Goal: Find contact information: Find contact information

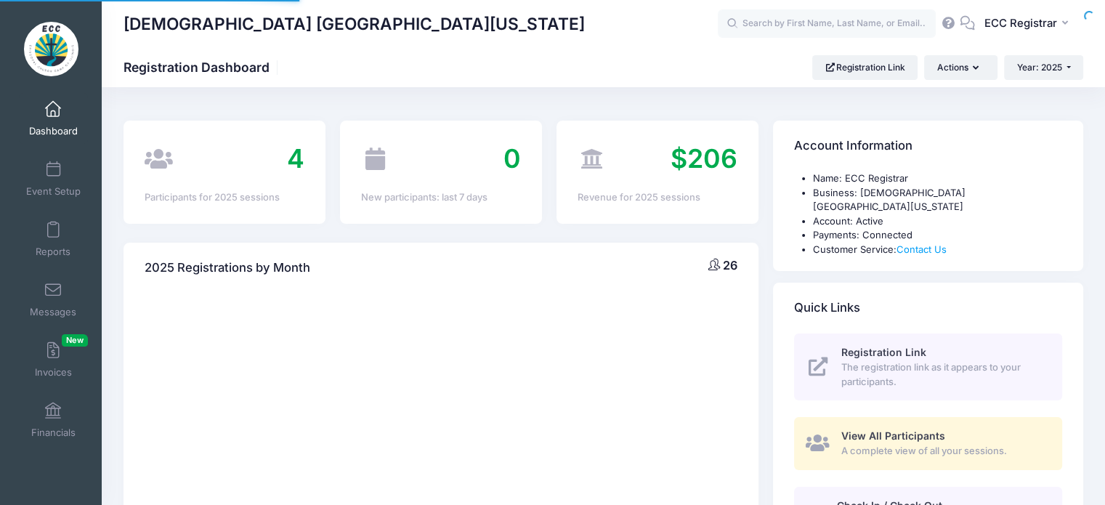
select select
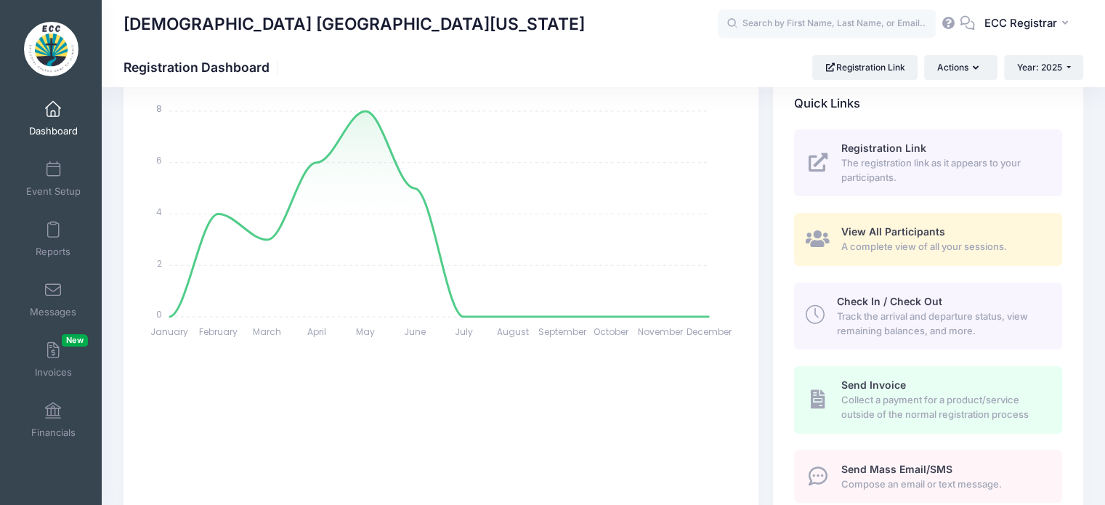
scroll to position [184, 0]
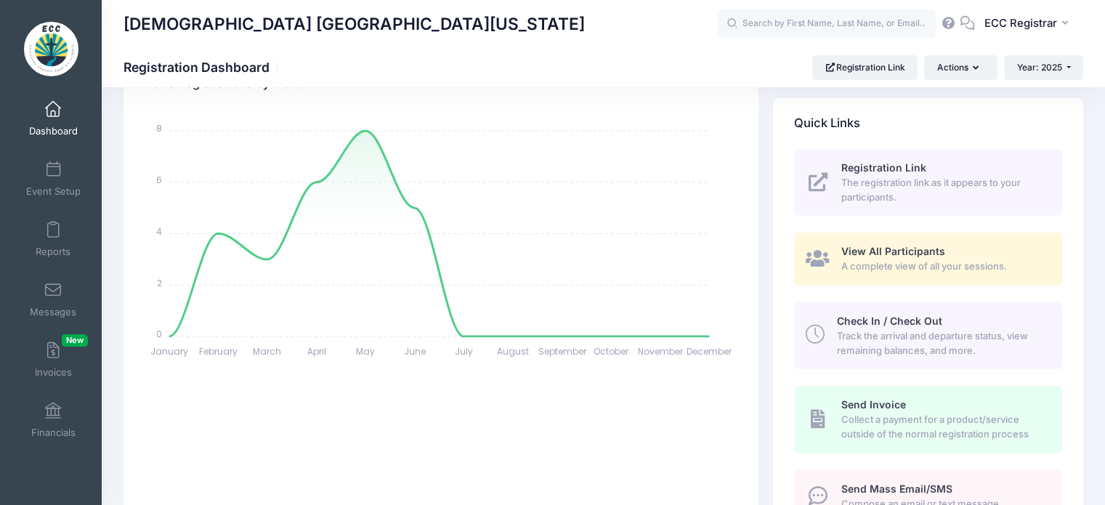
click at [881, 259] on span "A complete view of all your sessions." at bounding box center [943, 266] width 204 height 15
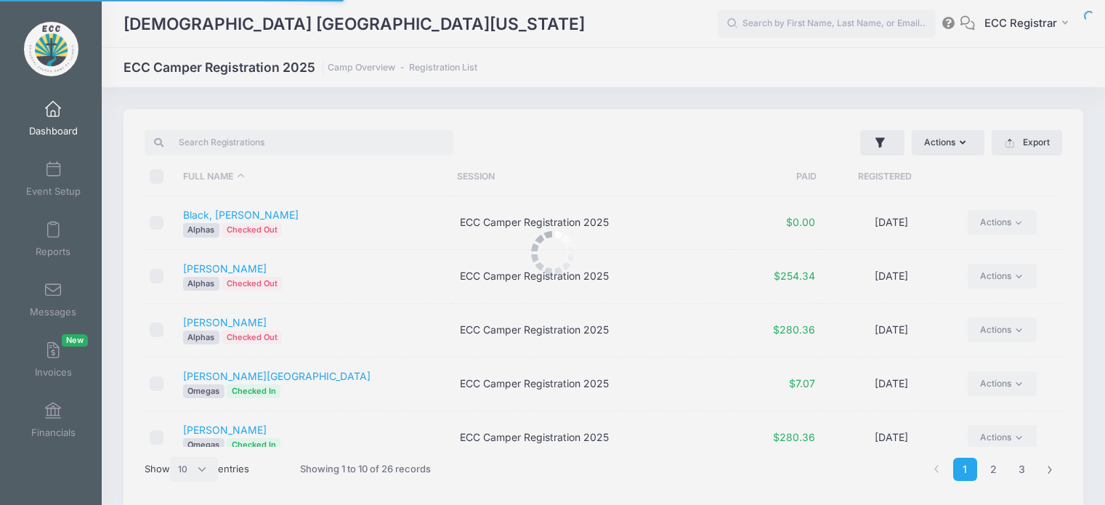
select select "10"
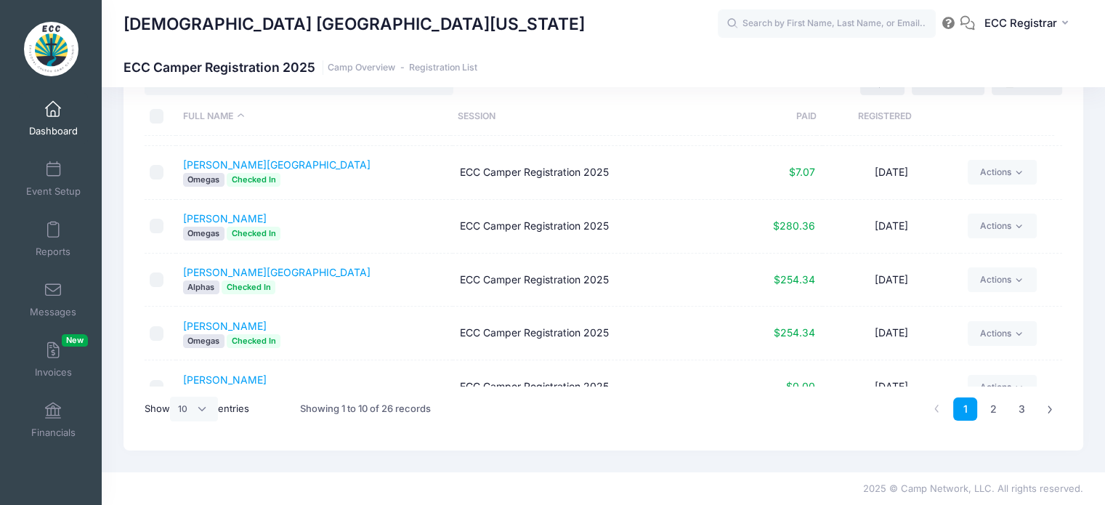
scroll to position [285, 0]
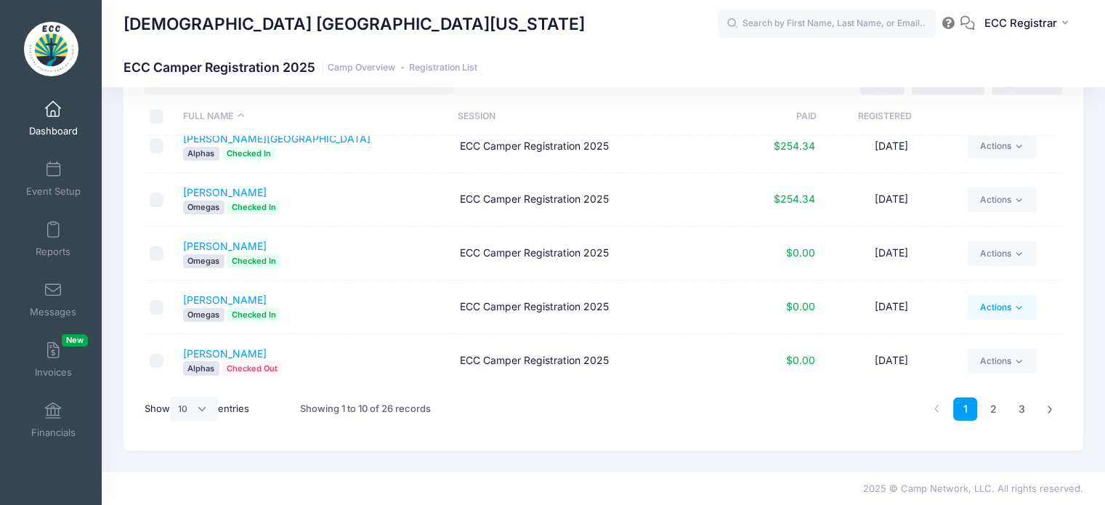
click at [1013, 302] on icon at bounding box center [1018, 307] width 11 height 11
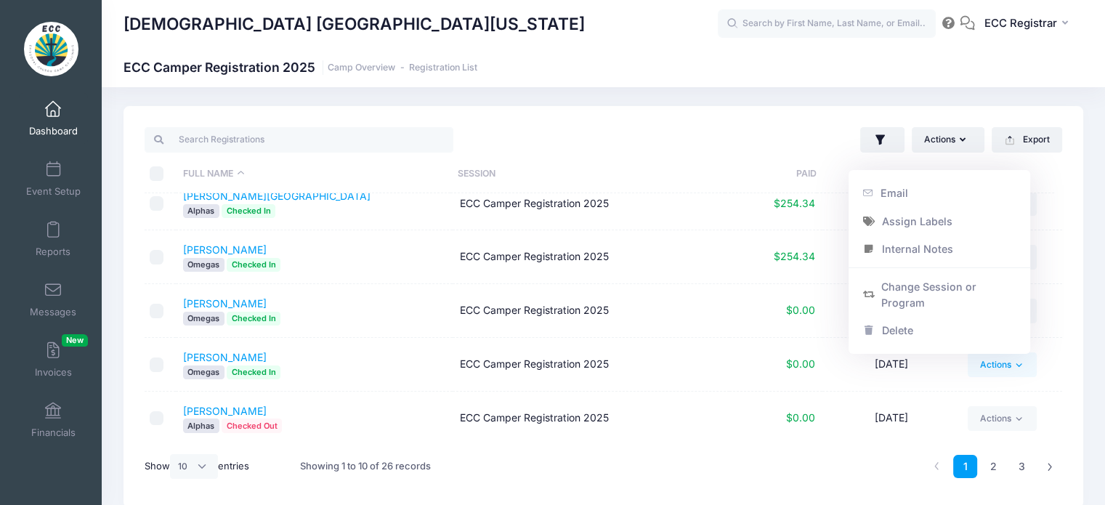
scroll to position [0, 0]
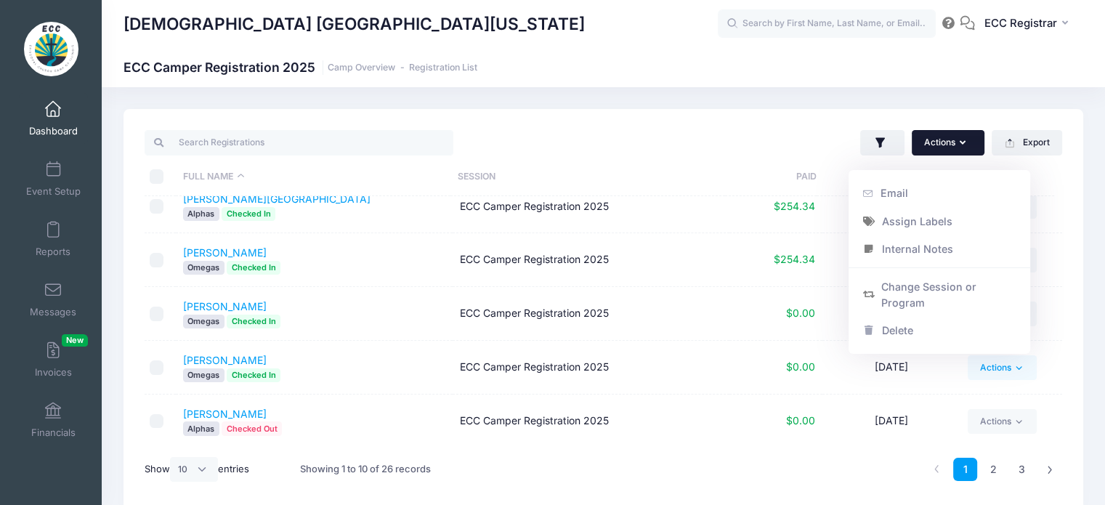
click at [970, 145] on button "Actions" at bounding box center [948, 142] width 73 height 25
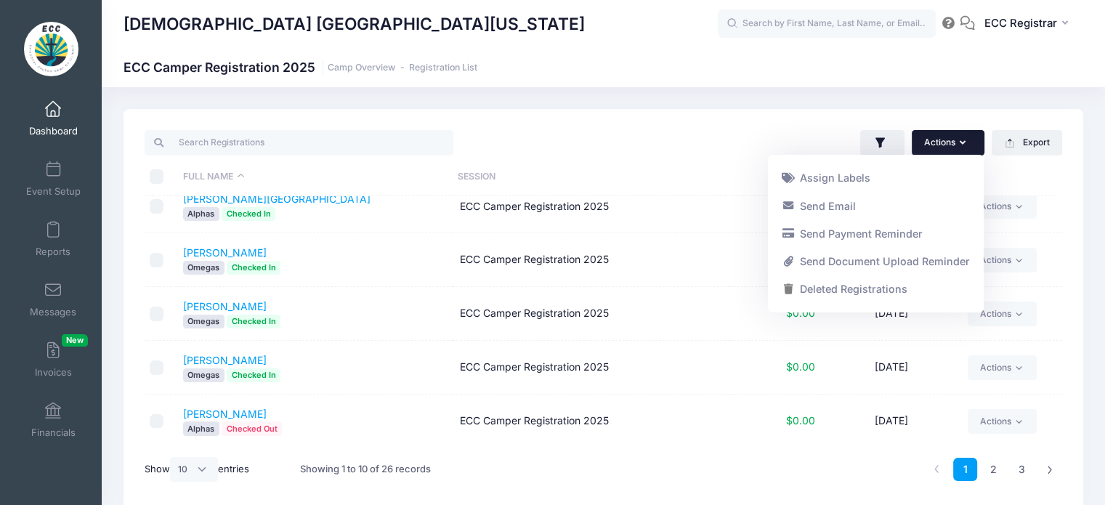
click at [719, 137] on div "Actions Assign Labels Send Email Send Payment Reminder Send Document Upload Rem…" at bounding box center [837, 143] width 466 height 30
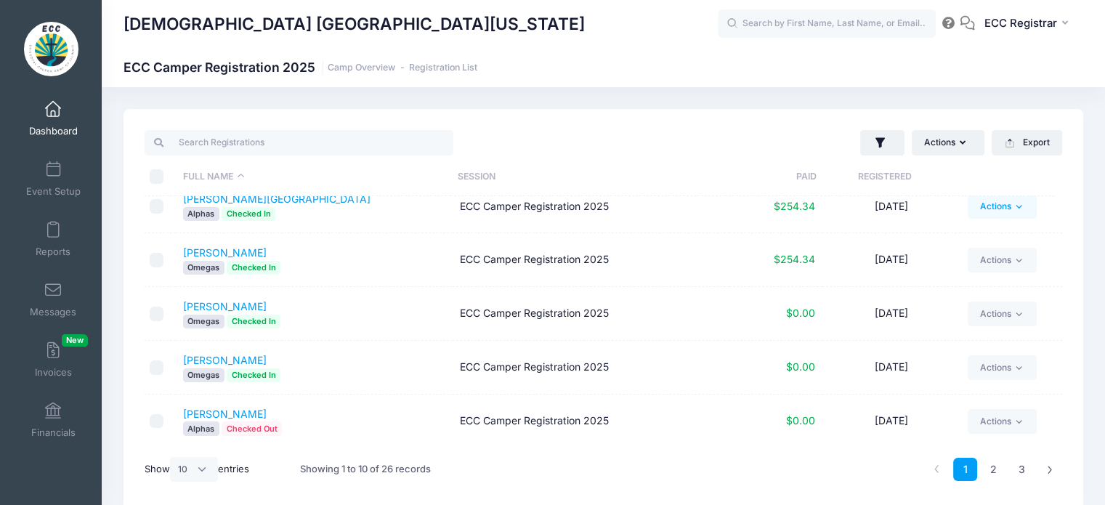
click at [1013, 207] on icon at bounding box center [1018, 206] width 11 height 11
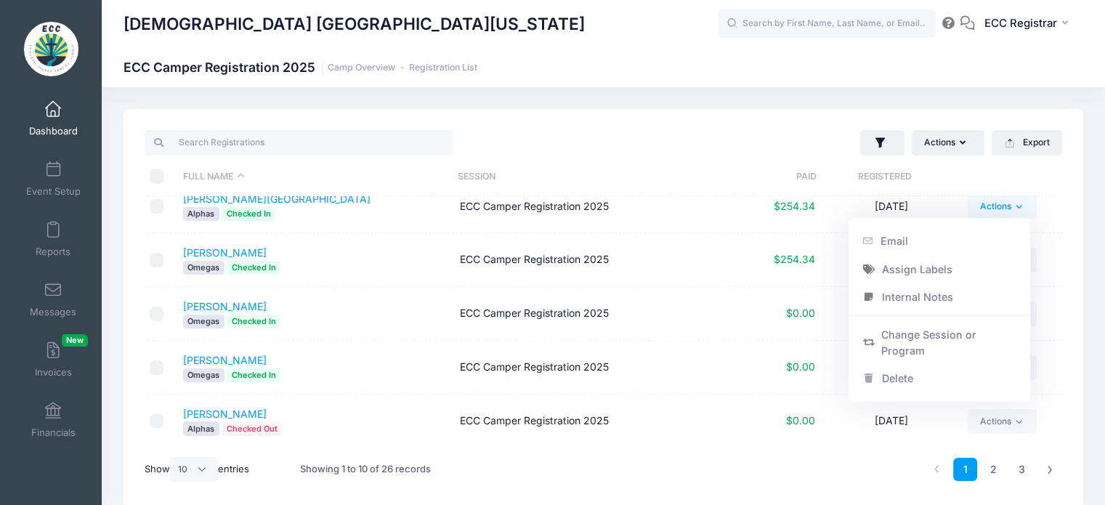
click at [1078, 206] on div "Actions Assign Labels Send Email Send Payment Reminder Send Document Upload Rem…" at bounding box center [603, 310] width 960 height 402
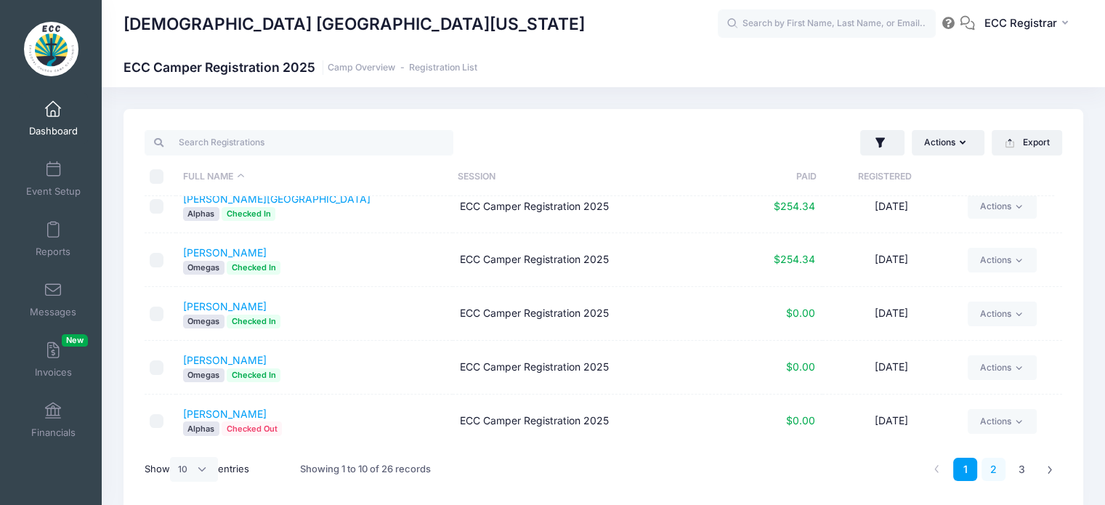
click at [994, 462] on link "2" at bounding box center [993, 470] width 24 height 24
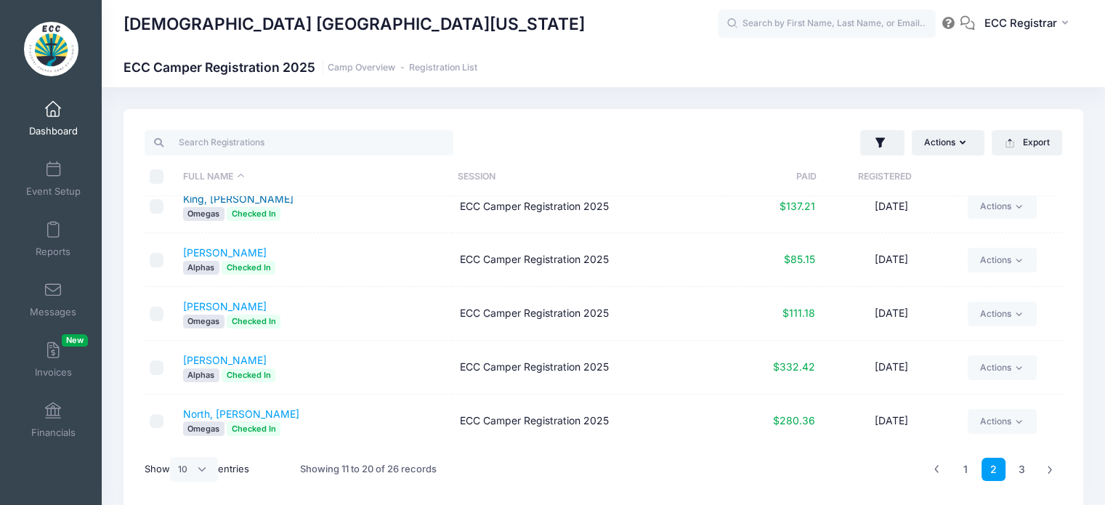
click at [238, 196] on link "King, [PERSON_NAME]" at bounding box center [238, 198] width 110 height 12
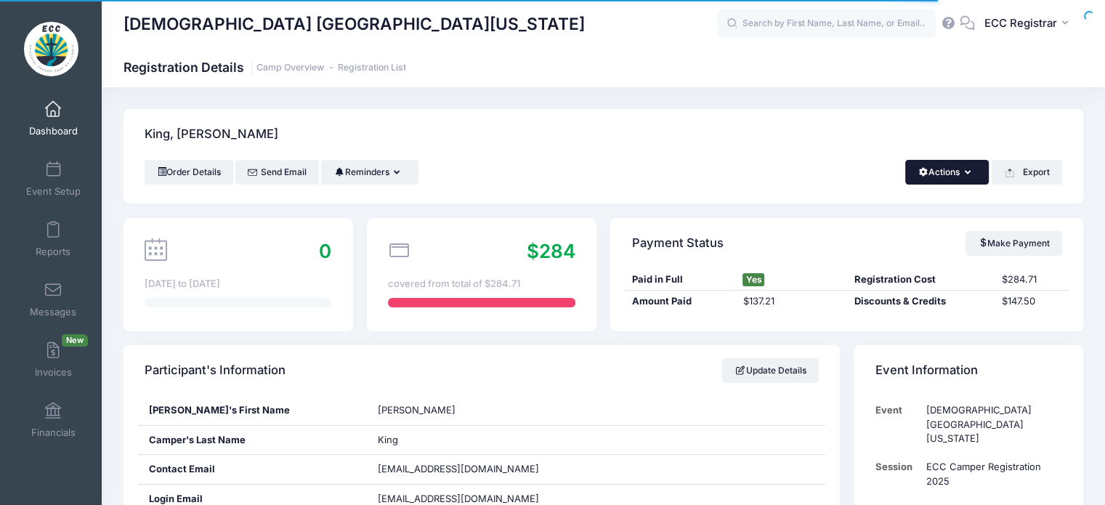
click at [965, 173] on icon "button" at bounding box center [971, 173] width 12 height 0
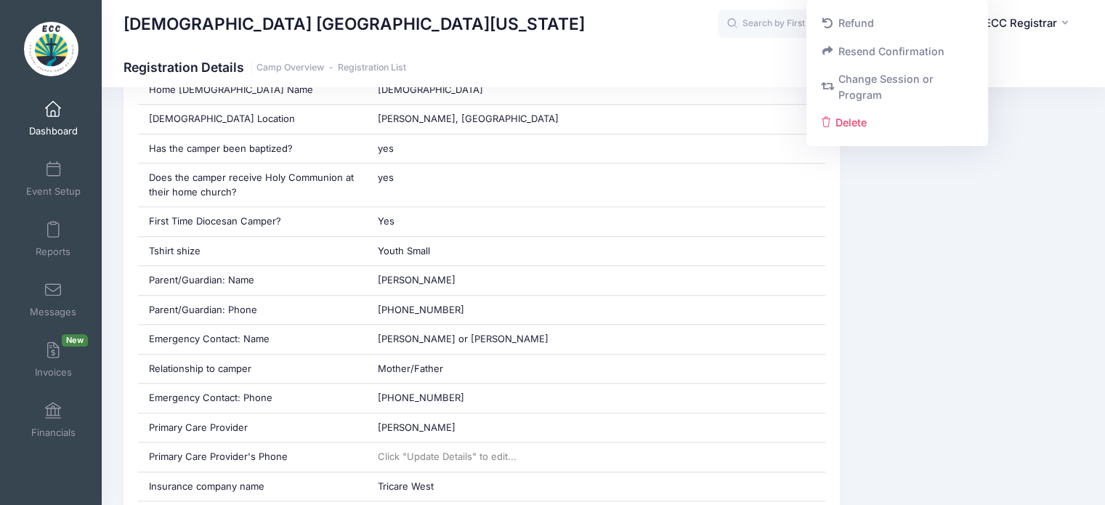
scroll to position [1296, 0]
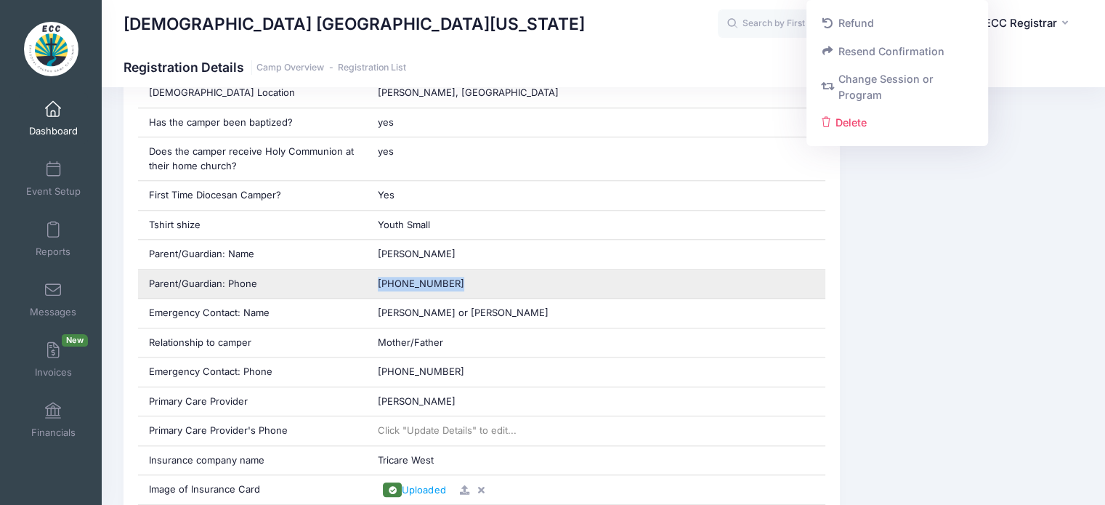
drag, startPoint x: 450, startPoint y: 263, endPoint x: 377, endPoint y: 262, distance: 73.4
click at [377, 269] on div "(804) 381-8363" at bounding box center [596, 283] width 458 height 29
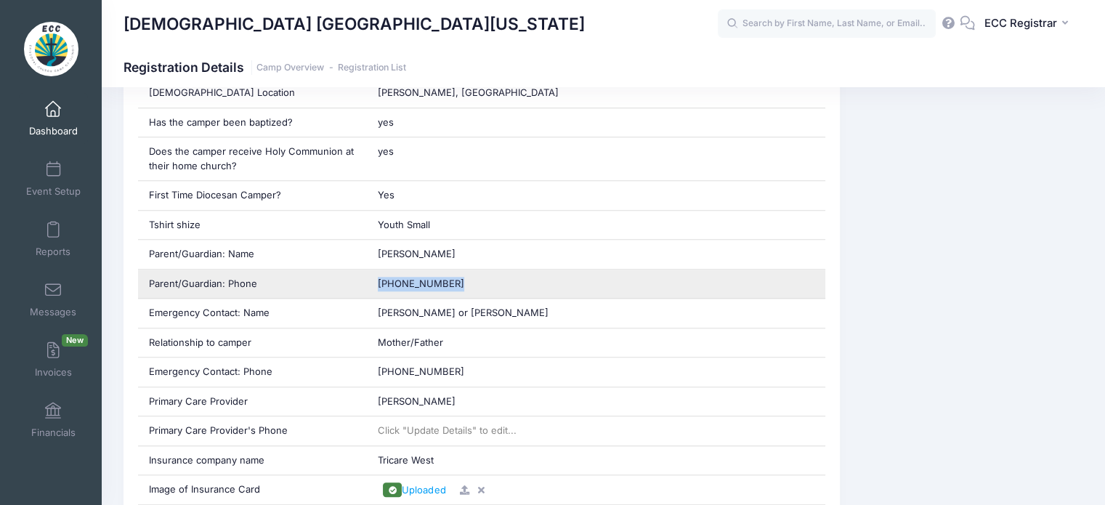
copy span "(804) 381-8363"
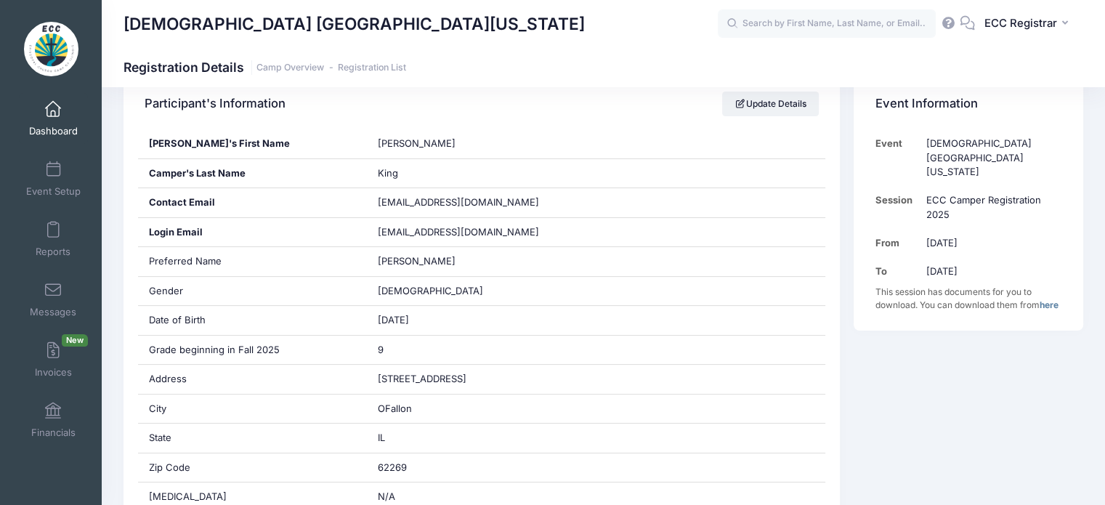
scroll to position [234, 0]
